Goal: Information Seeking & Learning: Find specific fact

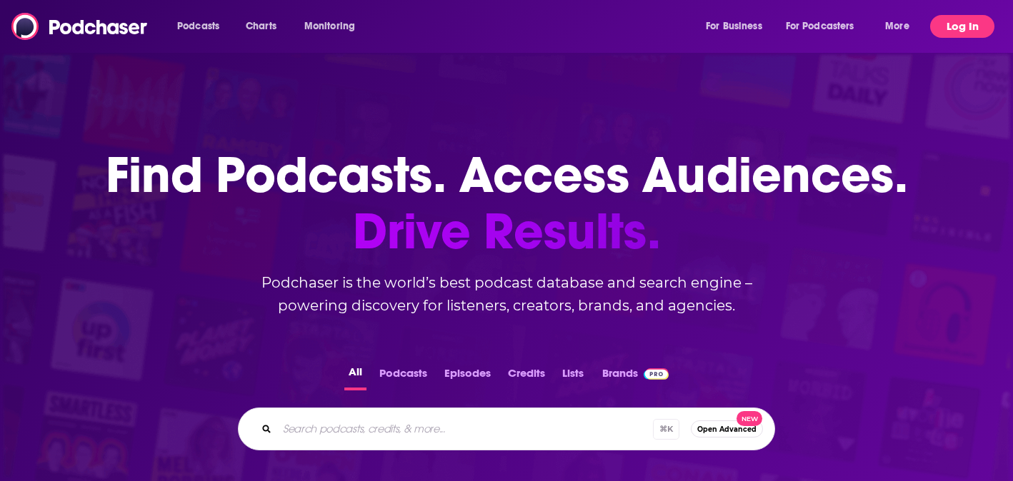
click at [961, 20] on button "Log In" at bounding box center [962, 26] width 64 height 23
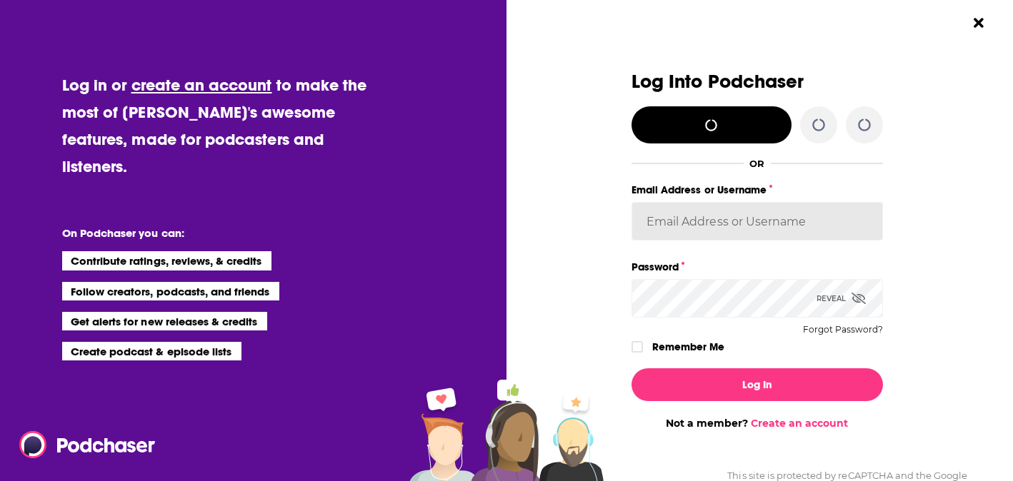
type input "[EMAIL_ADDRESS][DOMAIN_NAME]"
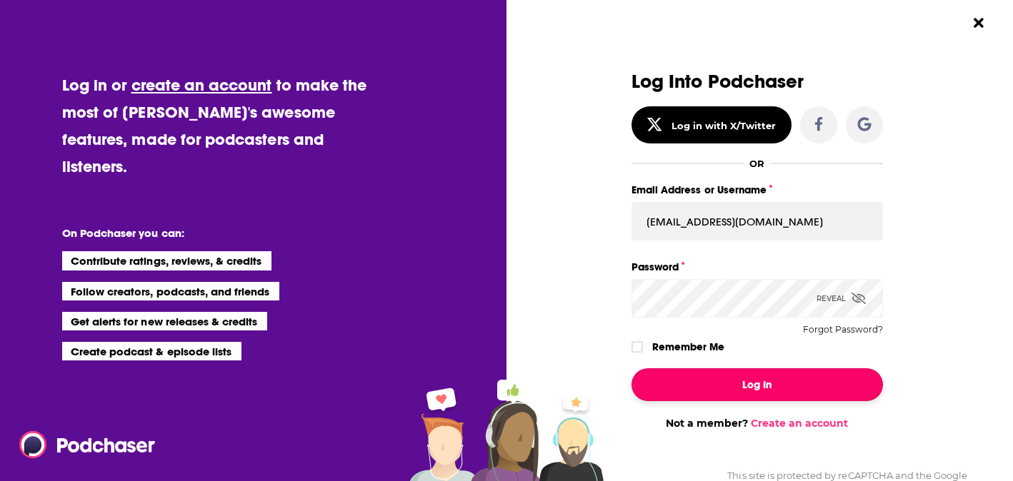
click at [779, 380] on button "Log In" at bounding box center [756, 385] width 251 height 33
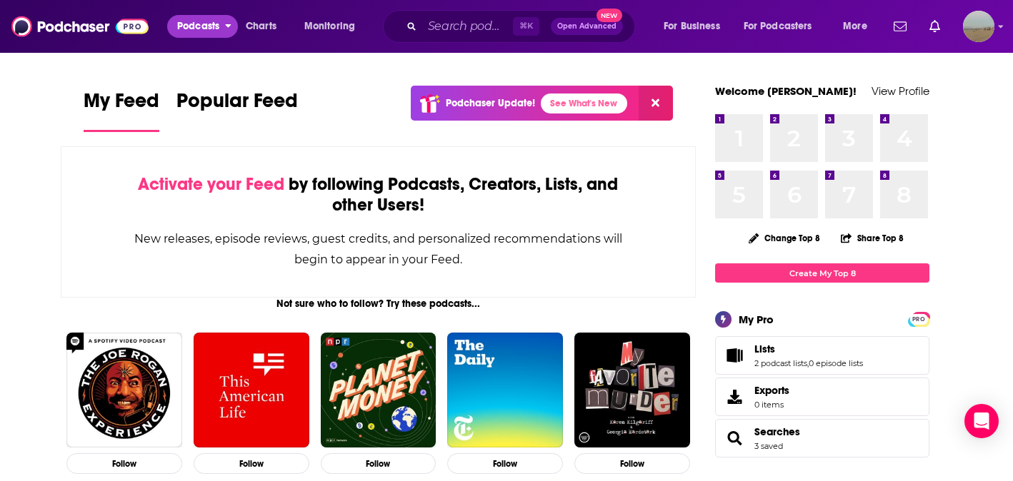
click at [198, 31] on span "Podcasts" at bounding box center [198, 26] width 42 height 20
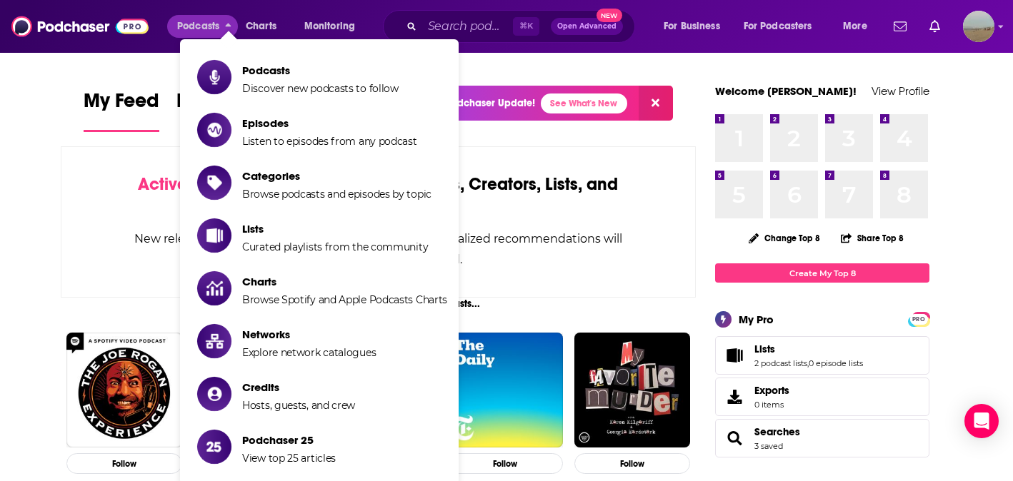
click at [100, 87] on div "My Feed Popular Feed Podchaser Update! See What's New" at bounding box center [378, 110] width 589 height 49
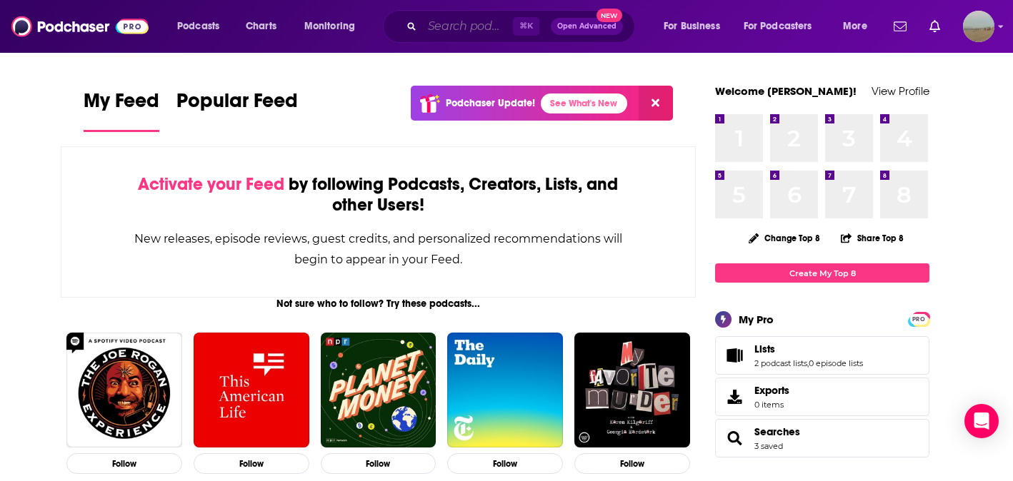
click at [441, 25] on input "Search podcasts, credits, & more..." at bounding box center [467, 26] width 91 height 23
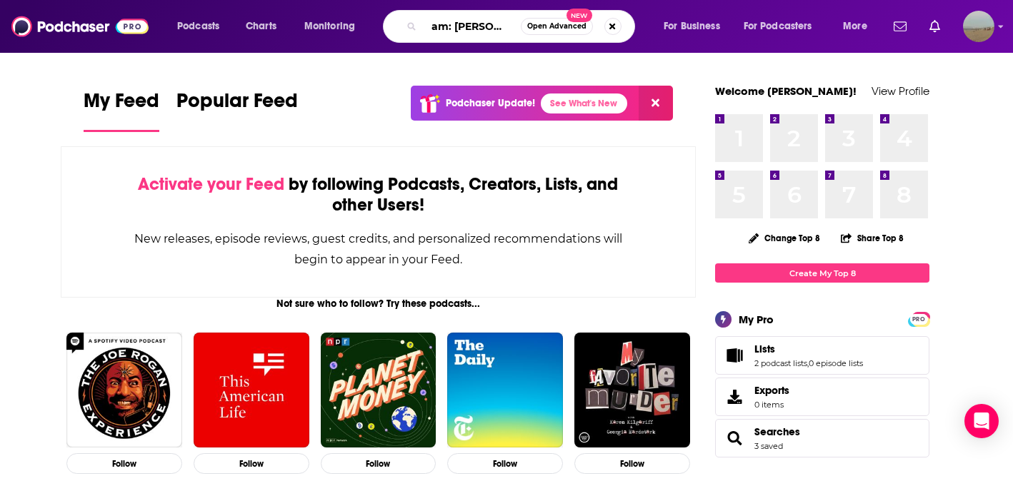
scroll to position [0, 7]
type input "'I am: [PERSON_NAME]'"
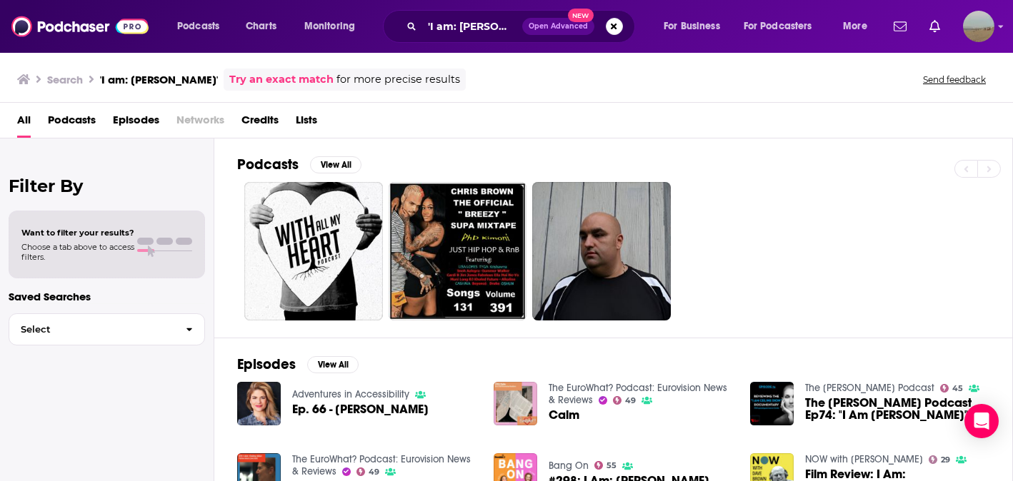
click at [147, 122] on span "Episodes" at bounding box center [136, 123] width 46 height 29
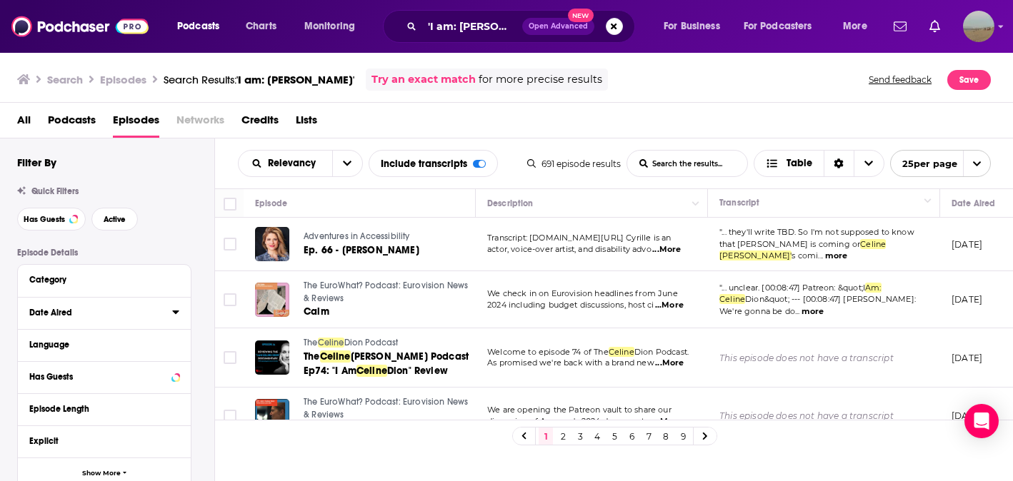
click at [120, 311] on div "Date Aired" at bounding box center [96, 313] width 134 height 10
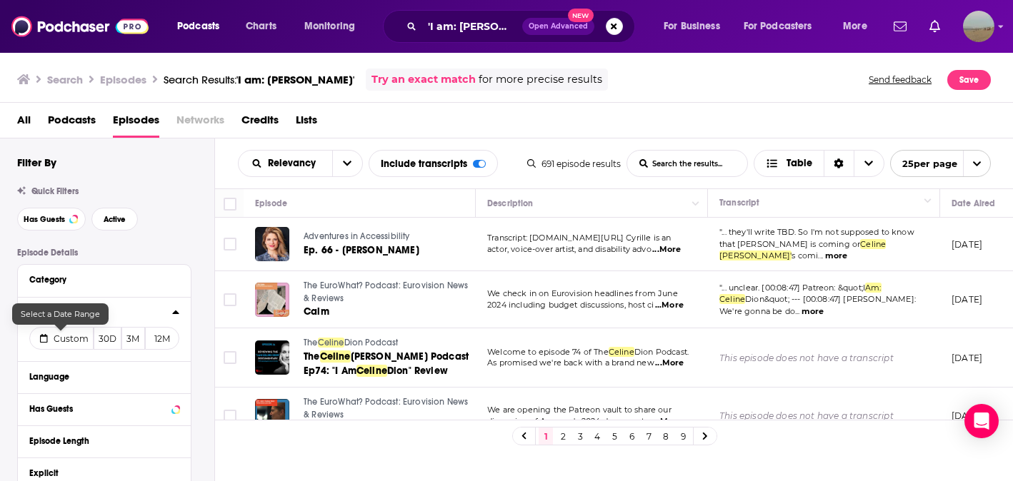
click at [73, 334] on button "Custom" at bounding box center [61, 338] width 64 height 23
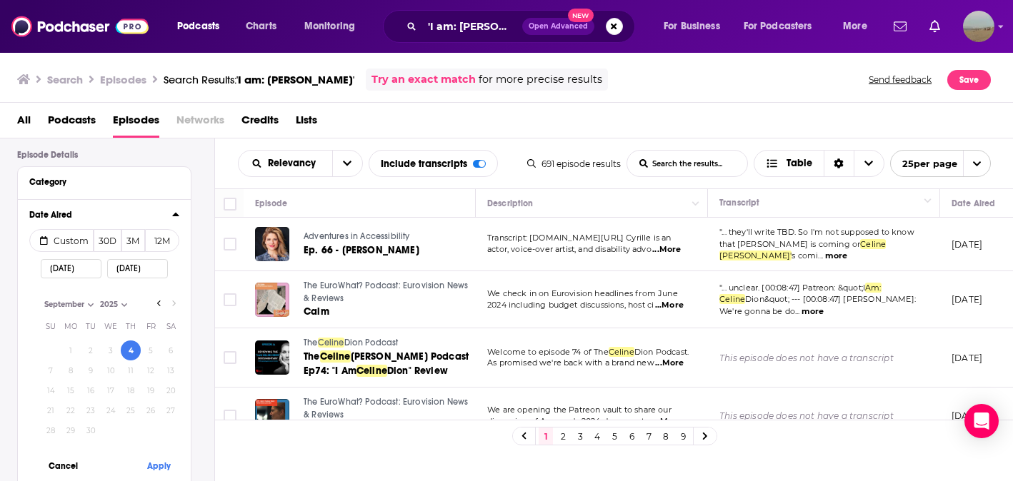
select select "8"
select select "2025"
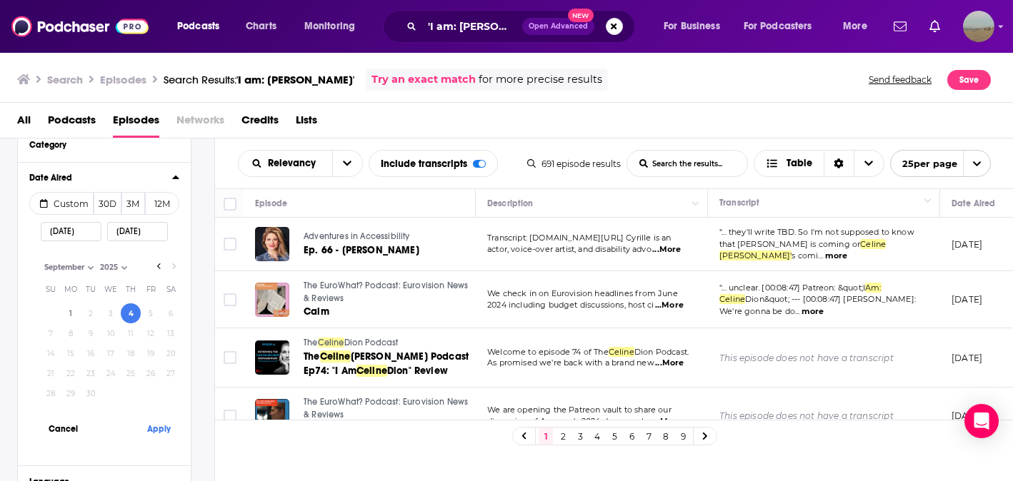
click at [75, 234] on input "[DATE]" at bounding box center [71, 231] width 61 height 19
click at [71, 314] on button "1" at bounding box center [71, 314] width 20 height 20
type input "[DATE]"
click at [156, 434] on button "Apply" at bounding box center [158, 429] width 43 height 26
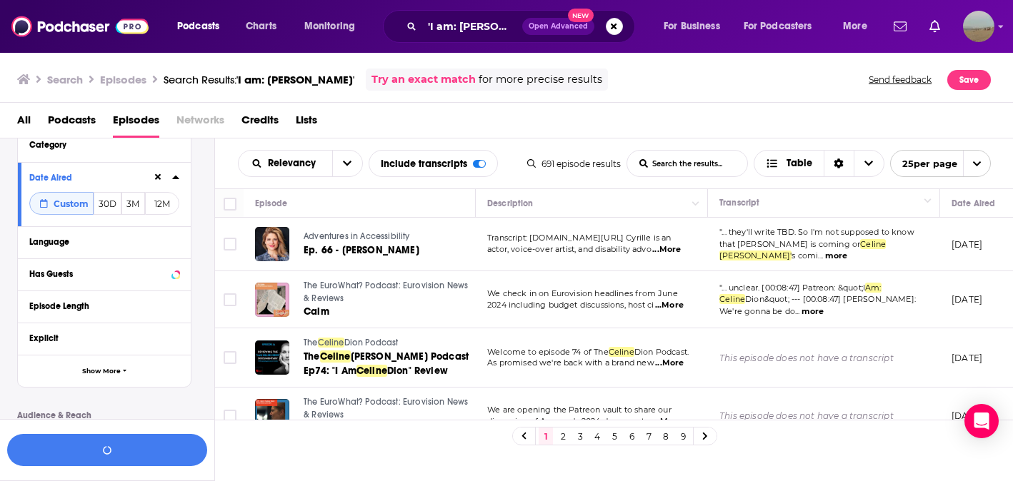
scroll to position [170, 0]
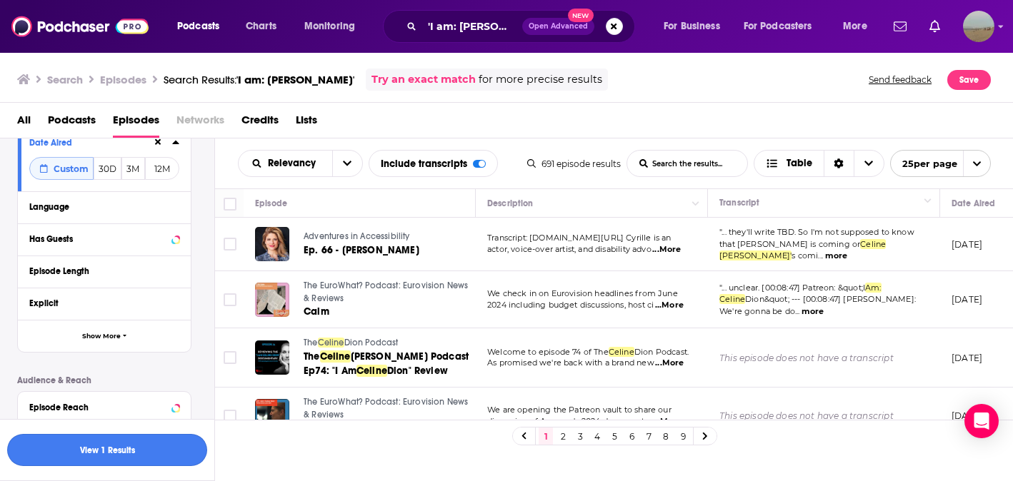
click at [144, 451] on button "View 1 Results" at bounding box center [107, 450] width 200 height 32
